Goal: Obtain resource: Obtain resource

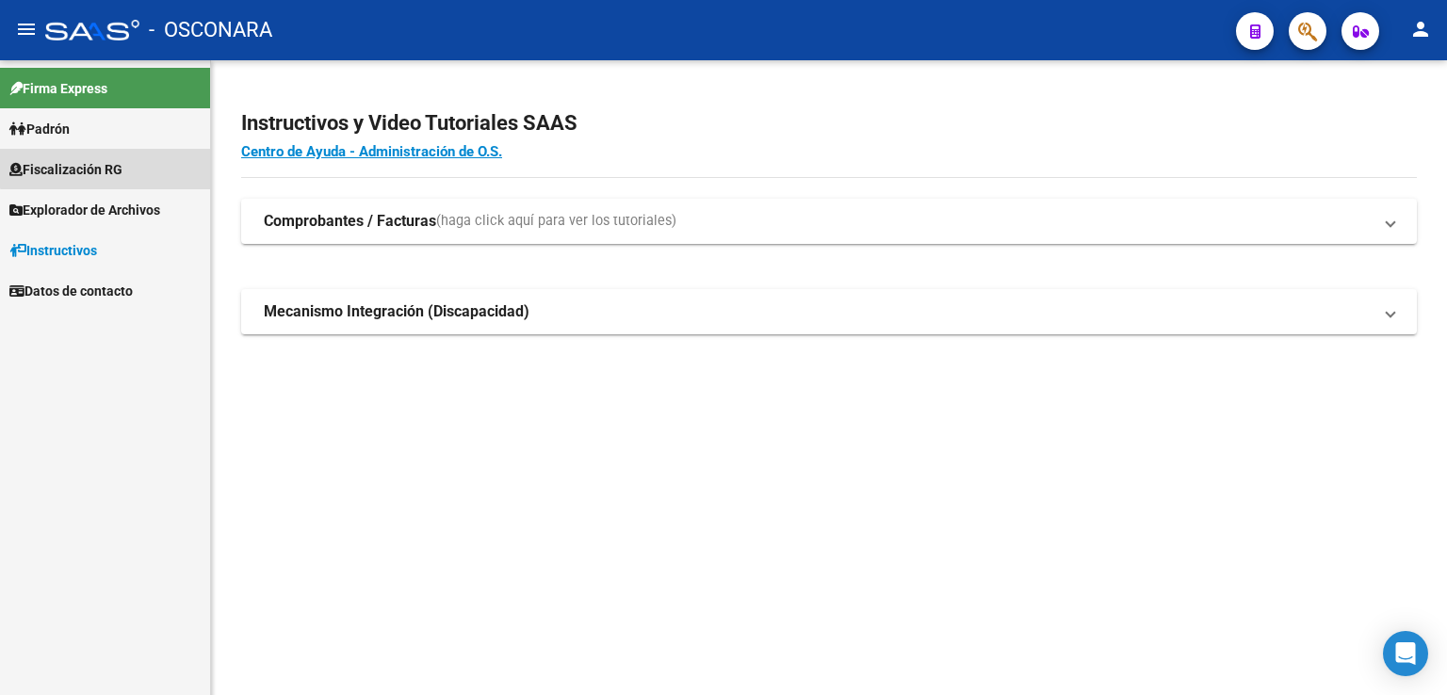
click at [136, 160] on link "Fiscalización RG" at bounding box center [105, 169] width 210 height 41
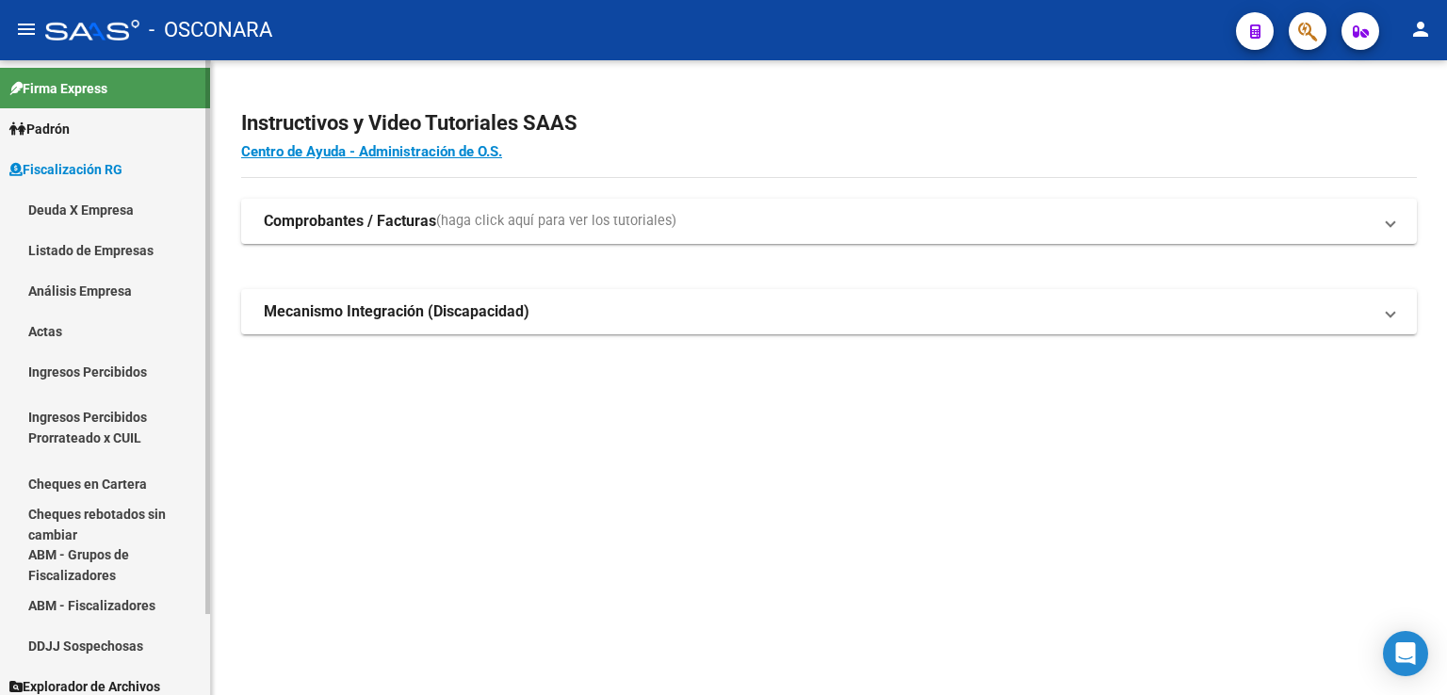
click at [102, 254] on link "Listado de Empresas" at bounding box center [105, 250] width 210 height 41
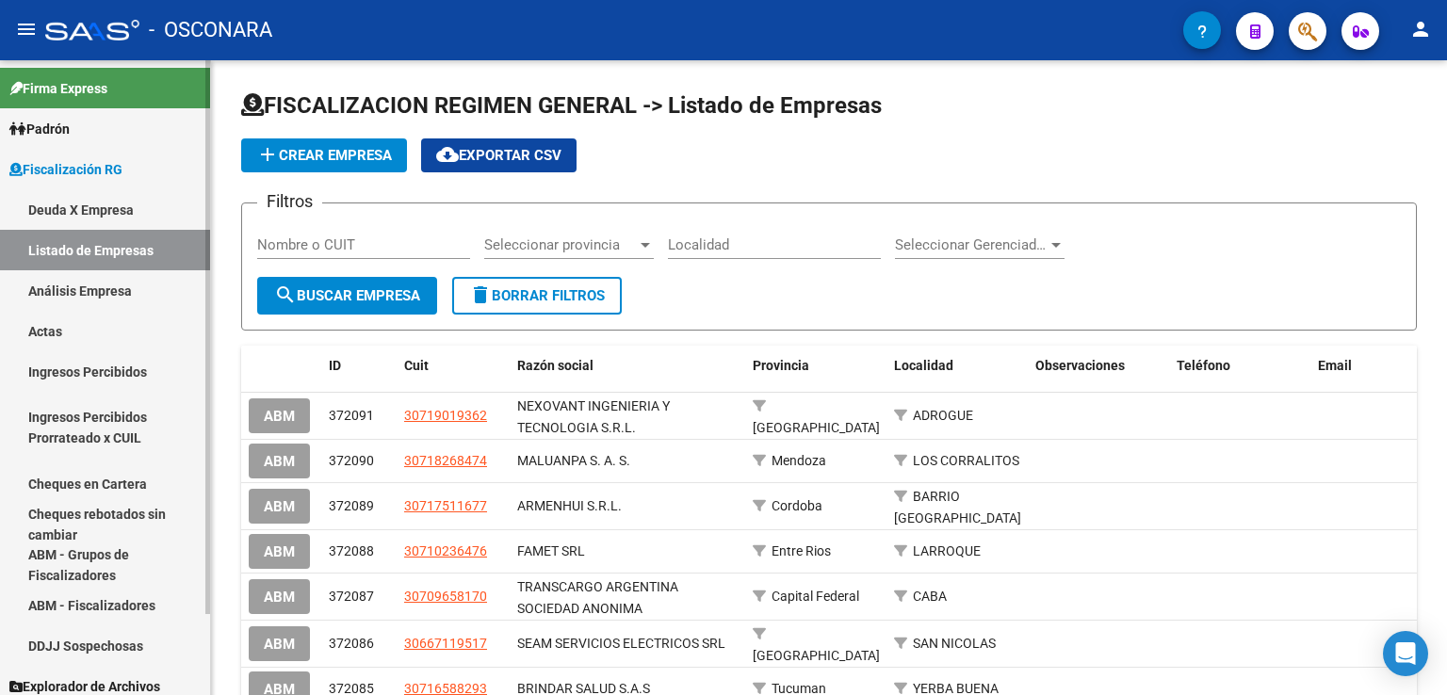
click at [151, 299] on link "Análisis Empresa" at bounding box center [105, 290] width 210 height 41
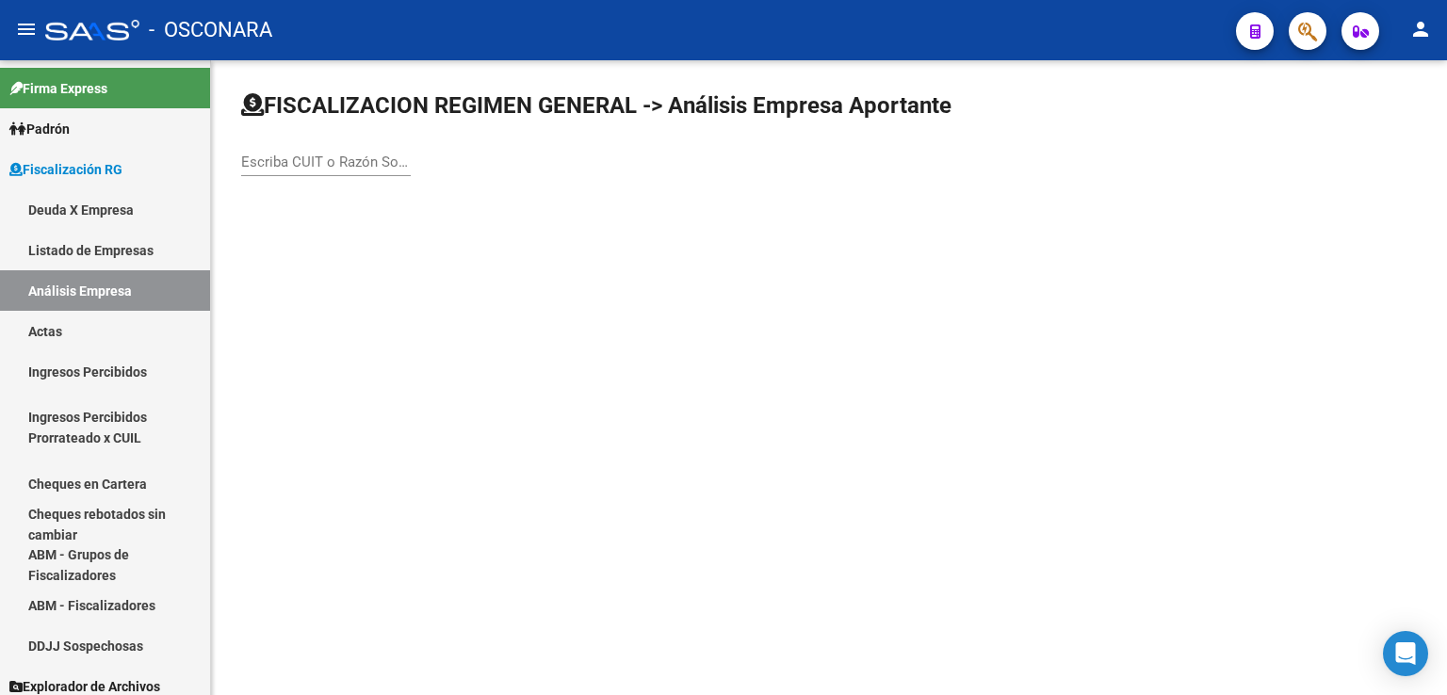
click at [370, 159] on input "Escriba CUIT o Razón Social para buscar" at bounding box center [326, 162] width 170 height 17
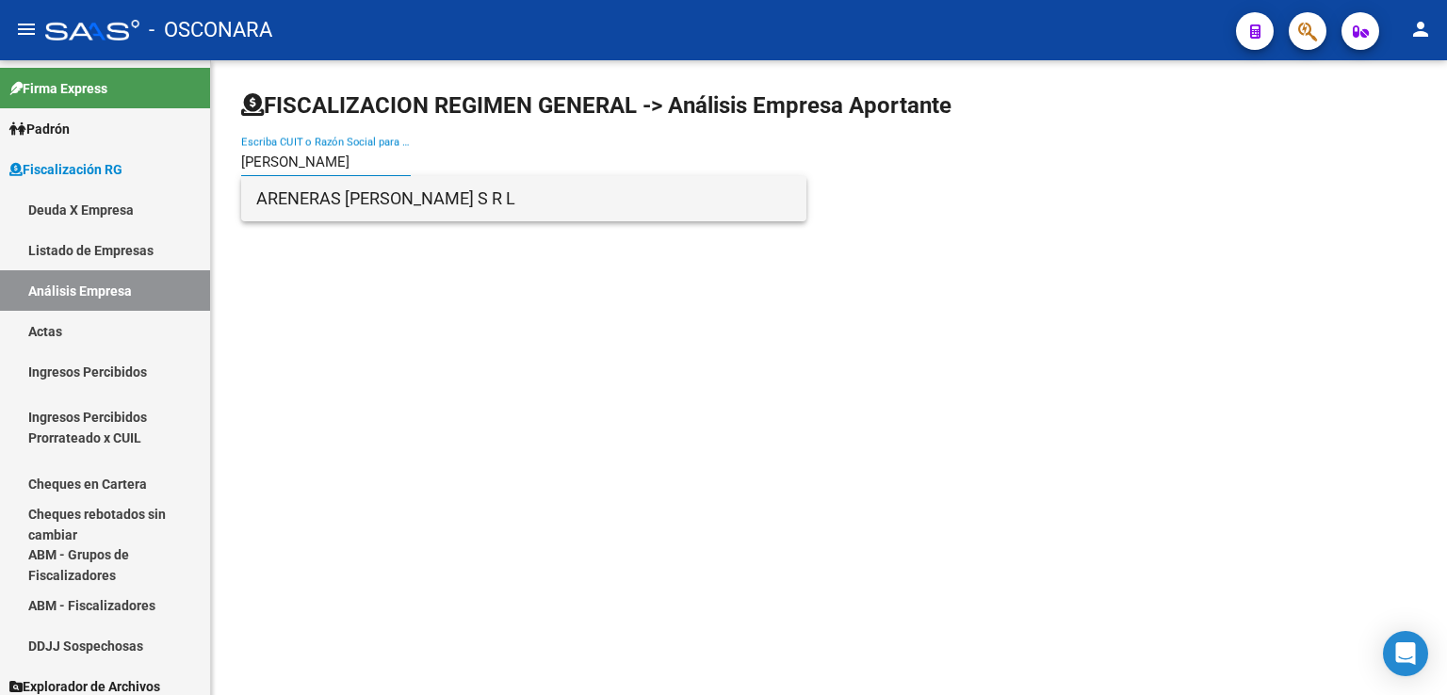
type input "[PERSON_NAME]"
click at [377, 201] on span "ARENERAS [PERSON_NAME] S R L" at bounding box center [523, 198] width 535 height 45
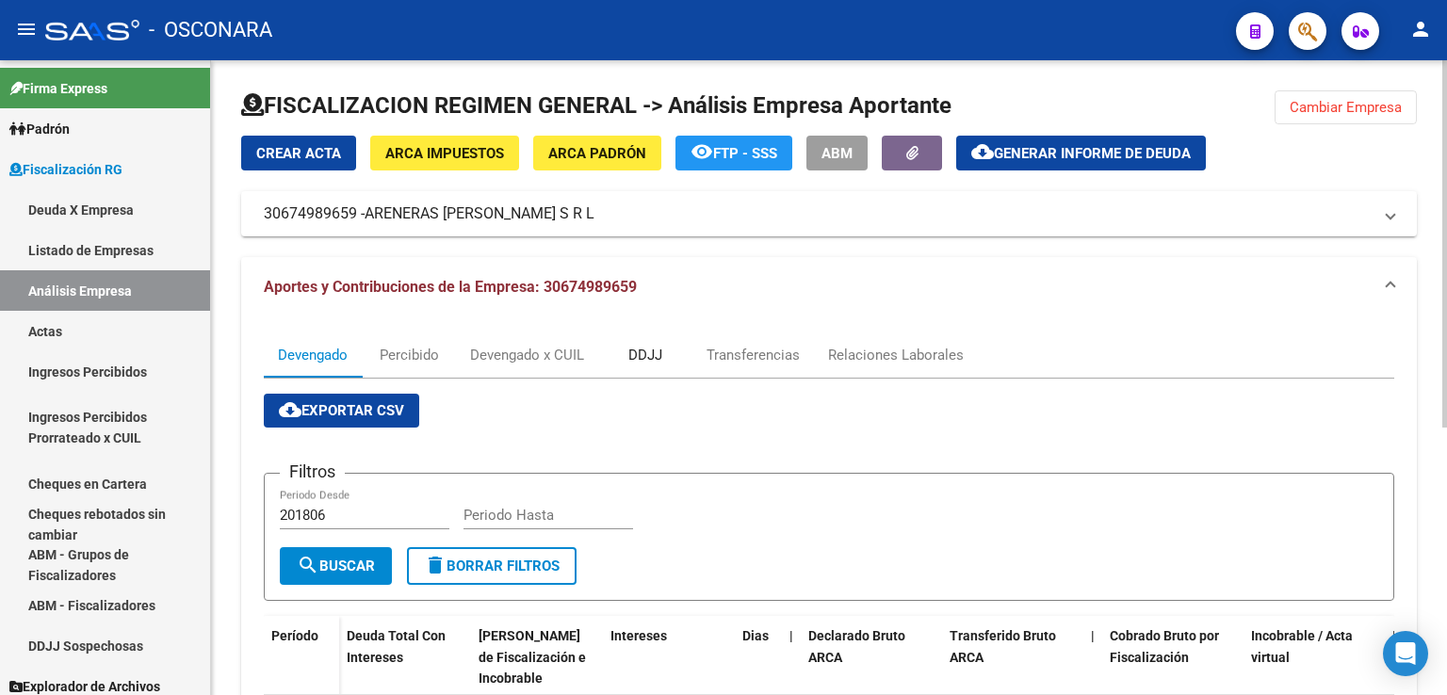
click at [645, 350] on div "DDJJ" at bounding box center [645, 355] width 34 height 21
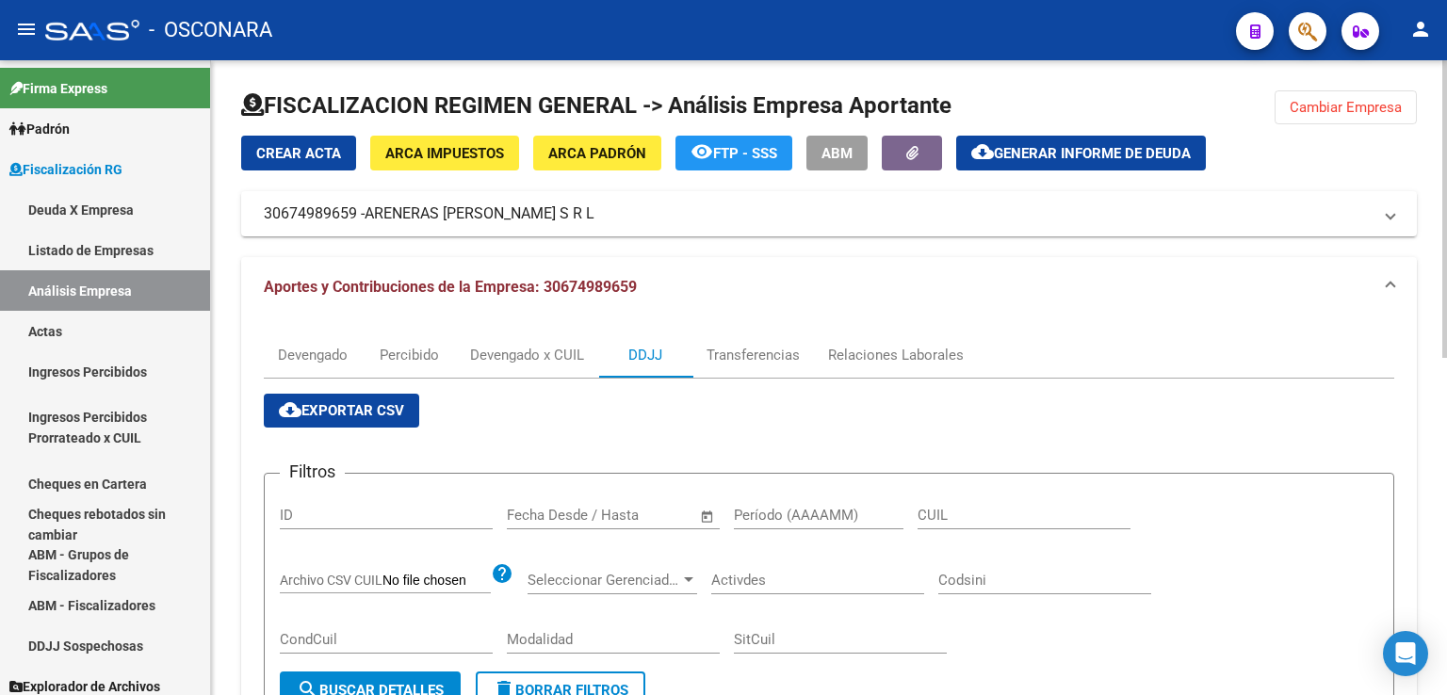
click at [1045, 138] on button "cloud_download Generar informe de deuda" at bounding box center [1081, 153] width 250 height 35
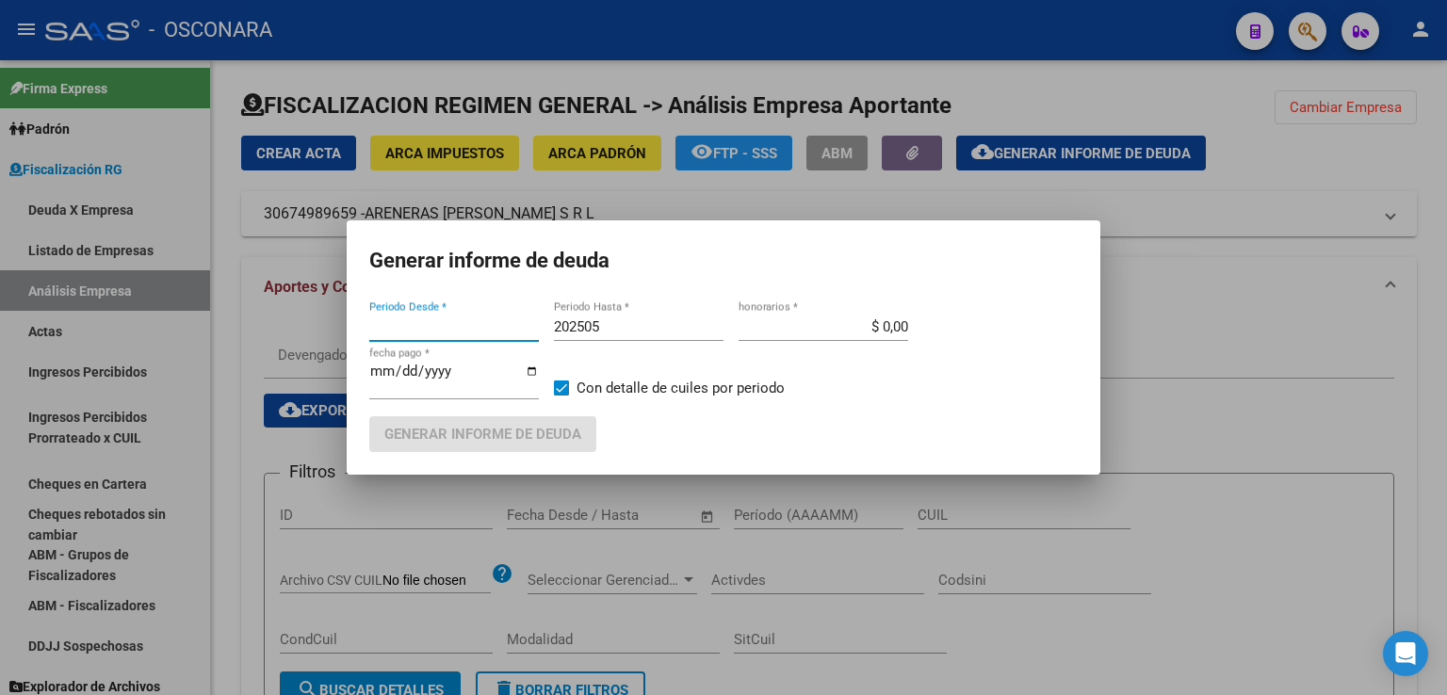
type input "201806"
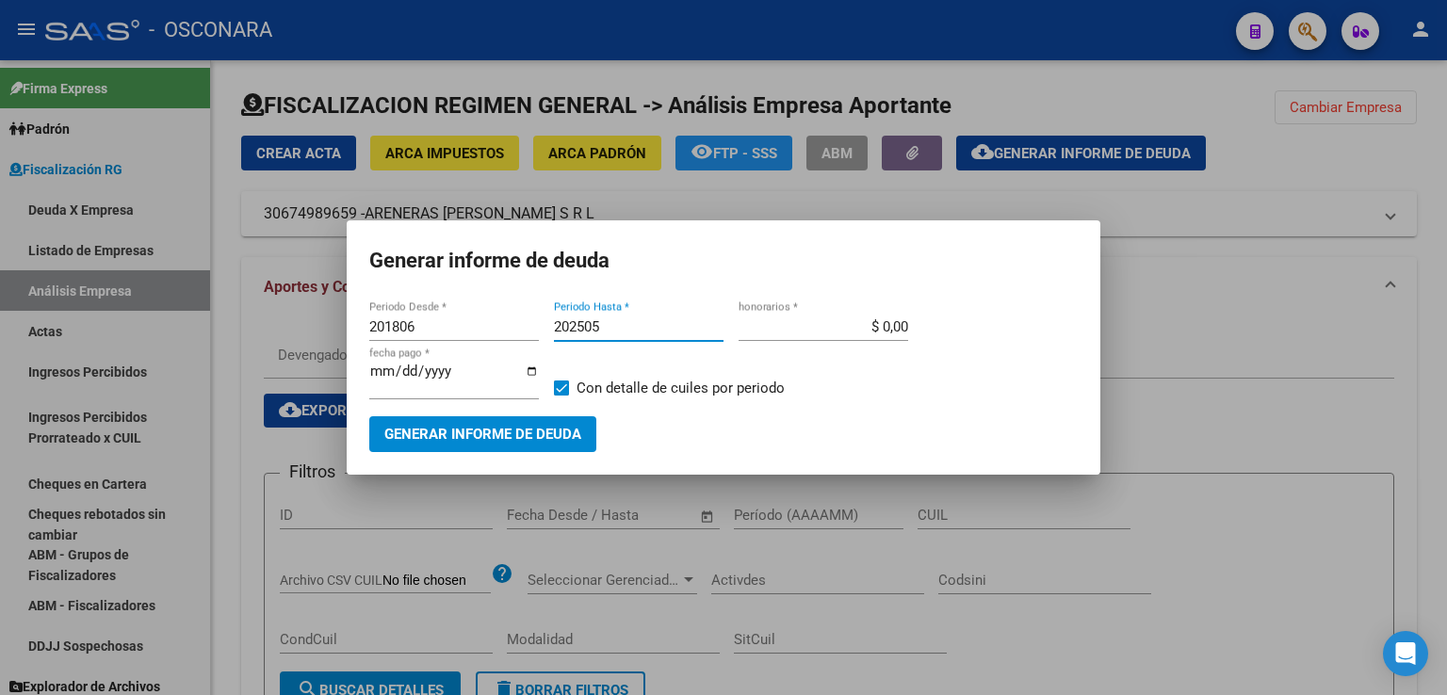
click at [636, 331] on input "202505" at bounding box center [639, 326] width 170 height 17
type input "202507"
click at [490, 442] on span "Generar informe de deuda" at bounding box center [482, 435] width 197 height 17
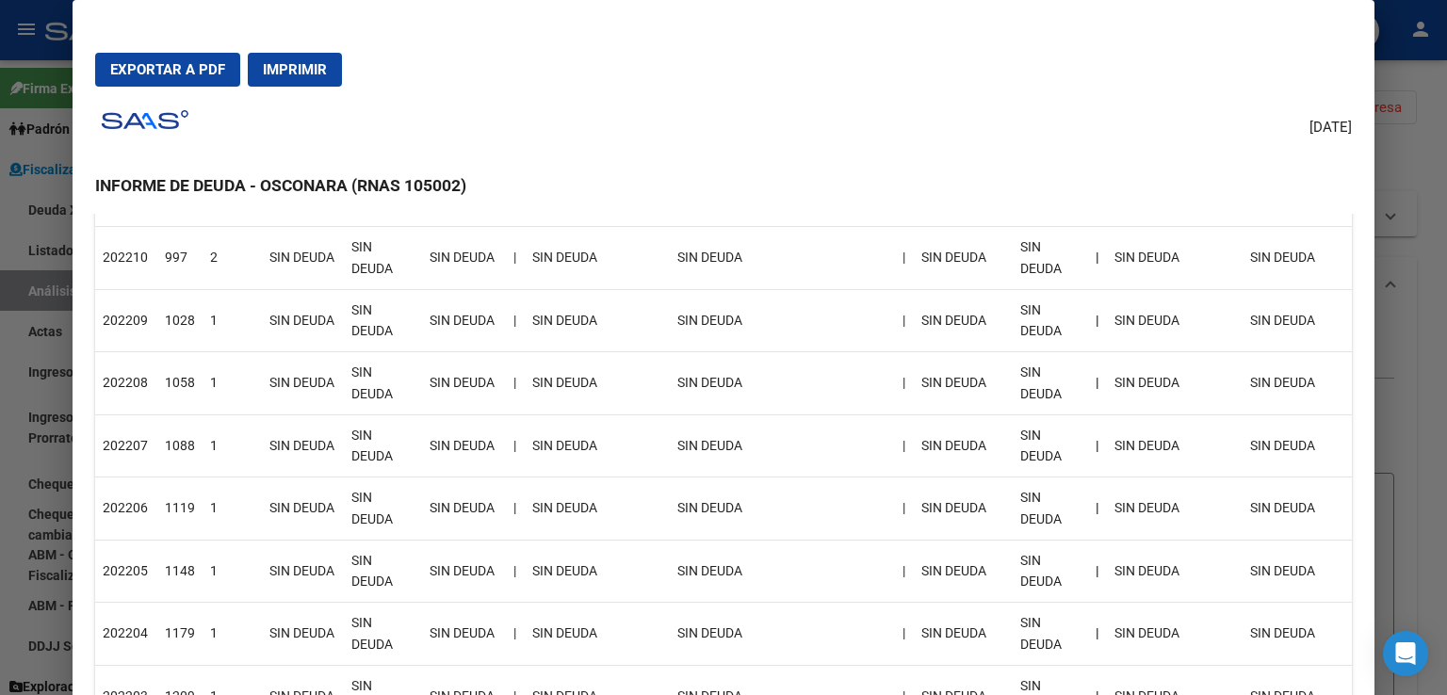
scroll to position [188, 0]
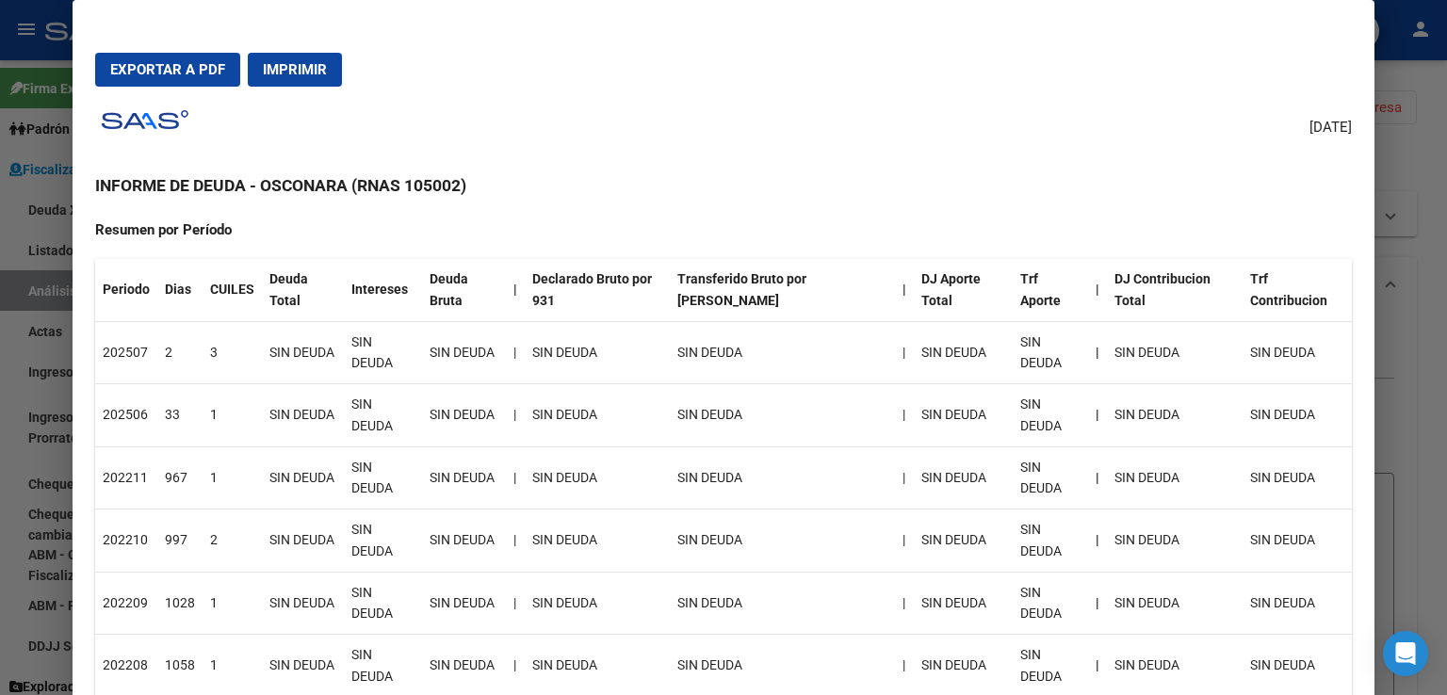
click at [1446, 257] on div at bounding box center [723, 347] width 1447 height 695
